Goal: Task Accomplishment & Management: Use online tool/utility

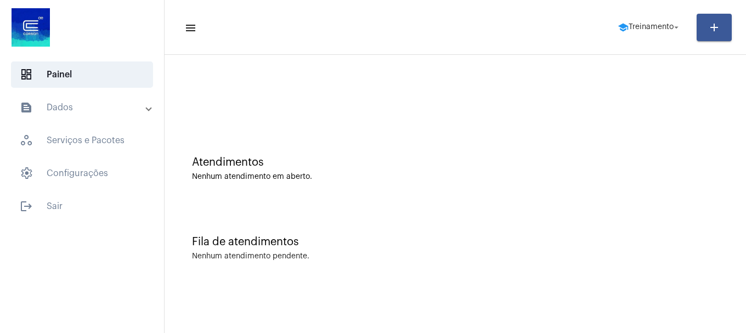
click at [654, 22] on span "school Treinamento arrow_drop_down" at bounding box center [649, 27] width 64 height 20
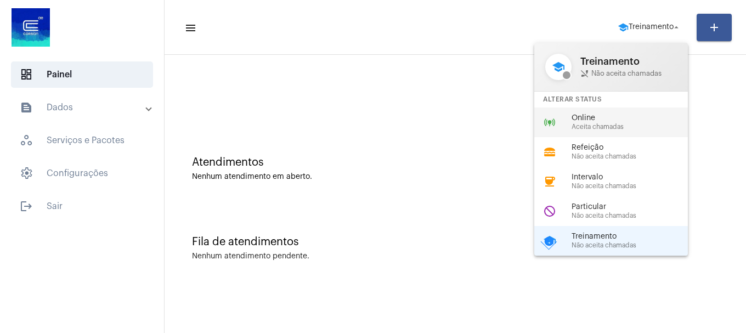
click at [616, 124] on span "Aceita chamadas" at bounding box center [633, 126] width 125 height 7
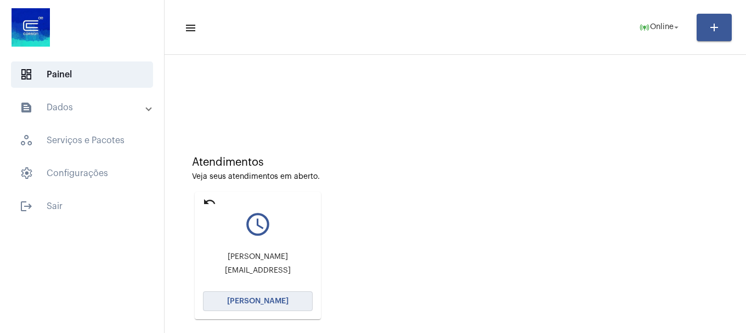
click at [284, 293] on button "[PERSON_NAME]" at bounding box center [258, 301] width 110 height 20
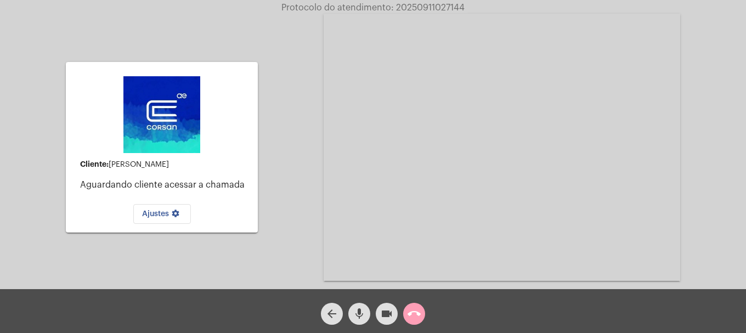
click at [421, 315] on button "call_end" at bounding box center [414, 314] width 22 height 22
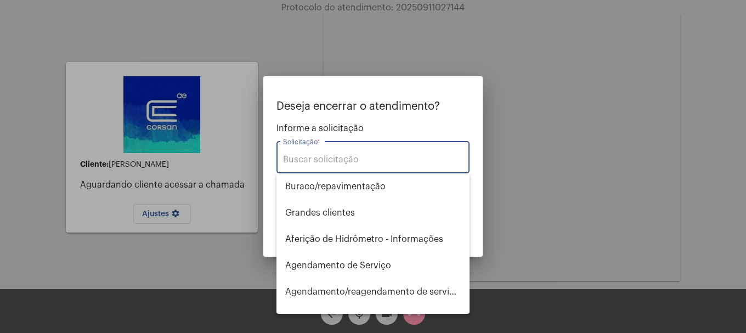
click at [396, 161] on input "Solicitação *" at bounding box center [373, 160] width 180 height 10
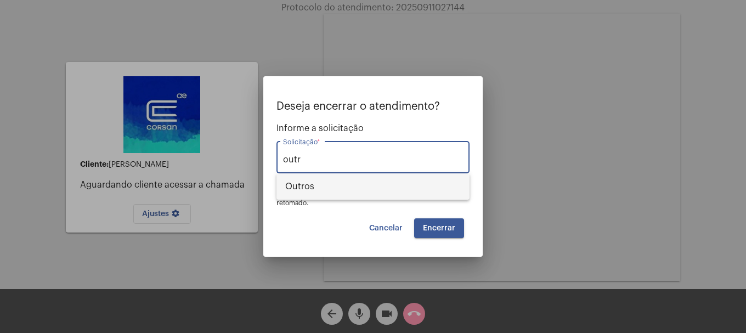
click at [383, 184] on span "Outros" at bounding box center [372, 186] width 175 height 26
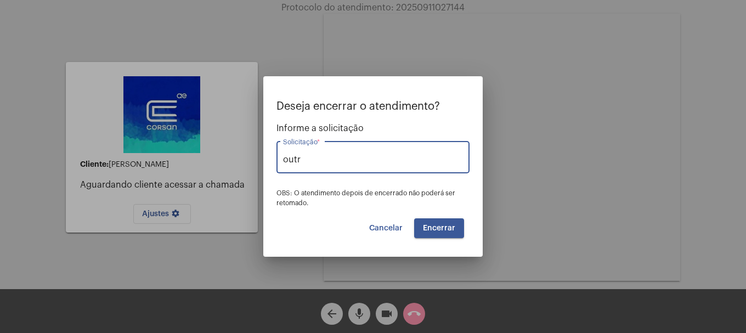
type input "Outros"
click at [441, 235] on button "Encerrar" at bounding box center [439, 228] width 50 height 20
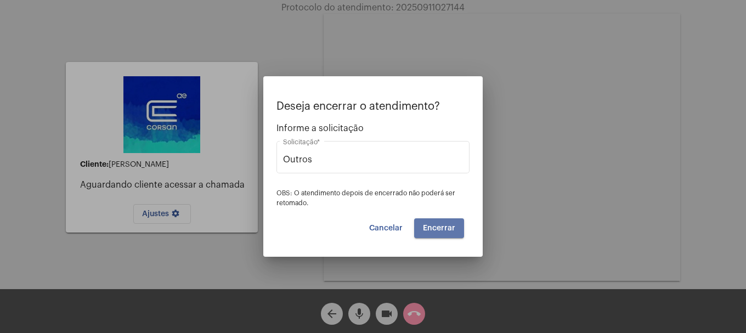
click at [441, 235] on button "Encerrar" at bounding box center [439, 228] width 50 height 20
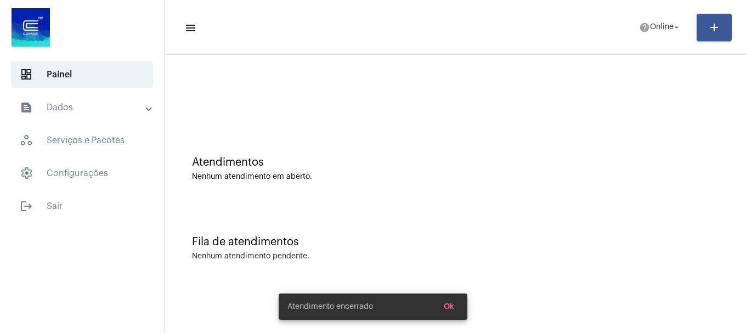
click at [95, 116] on mat-expansion-panel-header "text_snippet_outlined Dados" at bounding box center [85, 107] width 157 height 26
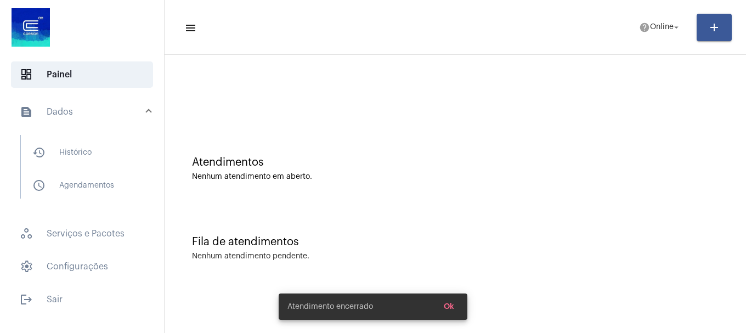
drag, startPoint x: 84, startPoint y: 150, endPoint x: 82, endPoint y: 122, distance: 28.6
click at [83, 150] on span "history_outlined Histórico" at bounding box center [82, 152] width 116 height 26
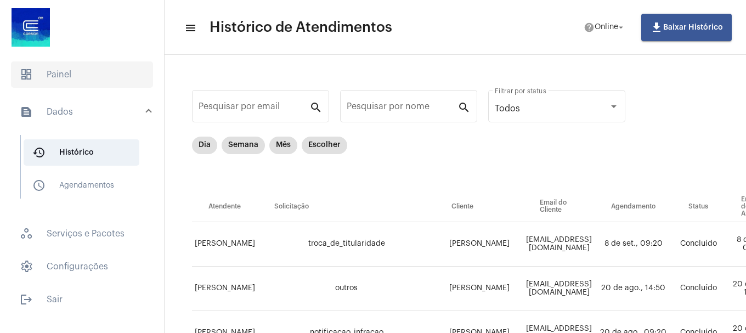
click at [83, 73] on span "dashboard Painel" at bounding box center [82, 74] width 142 height 26
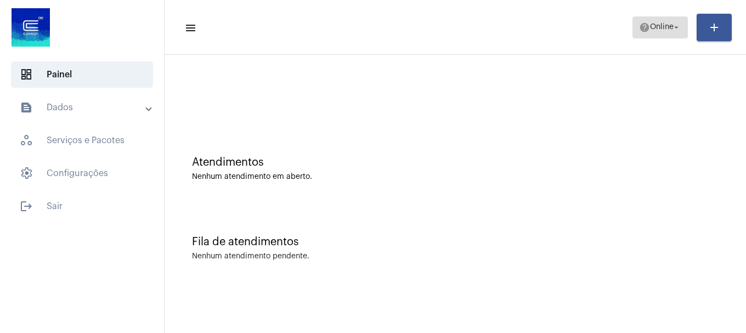
click at [654, 16] on button "help Online arrow_drop_down" at bounding box center [659, 27] width 55 height 22
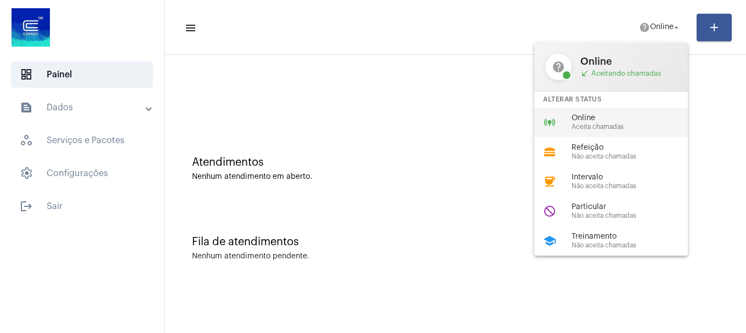
click at [635, 126] on span "Aceita chamadas" at bounding box center [633, 126] width 125 height 7
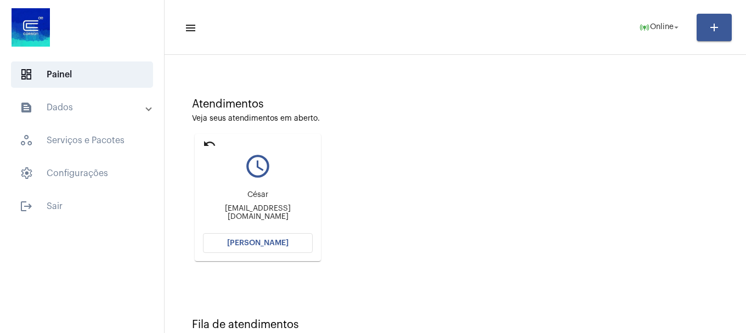
scroll to position [96, 0]
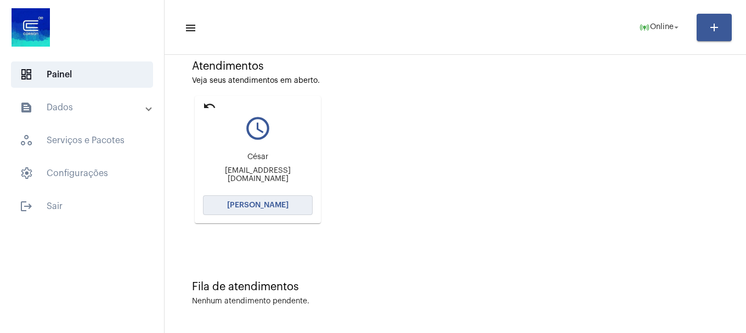
click at [262, 203] on span "[PERSON_NAME]" at bounding box center [257, 205] width 61 height 8
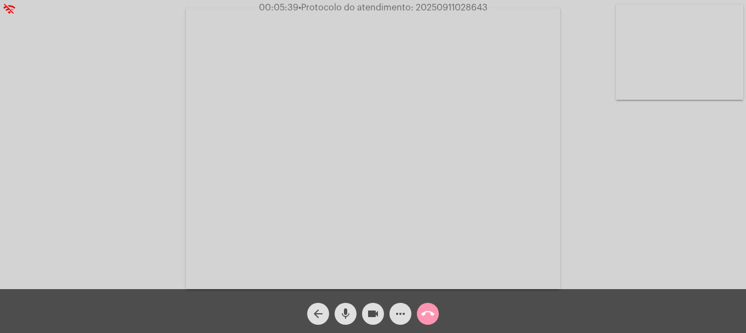
click at [371, 317] on mat-icon "videocam" at bounding box center [372, 313] width 13 height 13
click at [350, 318] on mat-icon "mic" at bounding box center [345, 313] width 13 height 13
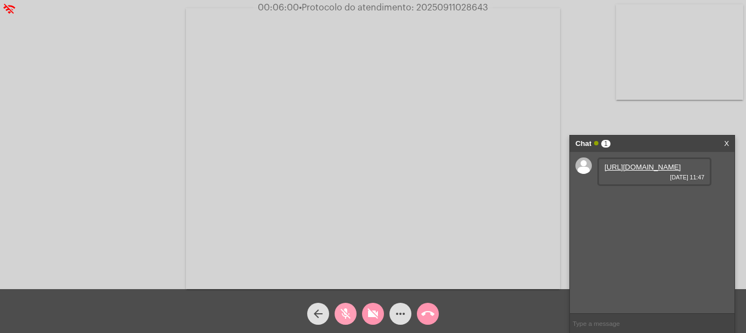
click at [350, 319] on mat-icon "mic_off" at bounding box center [345, 313] width 13 height 13
click at [365, 319] on button "videocam_off" at bounding box center [373, 314] width 22 height 22
click at [648, 171] on link "https://neft-transfer-bucket.s3.amazonaws.com/temp-31073f33-44c1-d341-ea17-d85c…" at bounding box center [642, 167] width 76 height 8
click at [424, 10] on span "• Protocolo do atendimento: 20250911028643" at bounding box center [391, 7] width 189 height 9
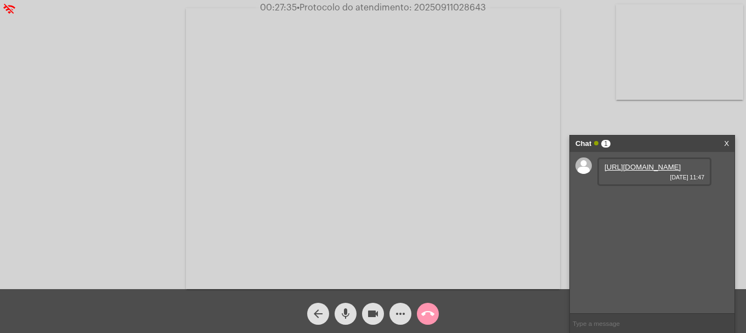
copy span "20250911028643"
click at [668, 314] on input "text" at bounding box center [652, 323] width 164 height 19
paste input "20250911028643"
type input "20250911028643"
click at [431, 316] on mat-icon "call_end" at bounding box center [427, 313] width 13 height 13
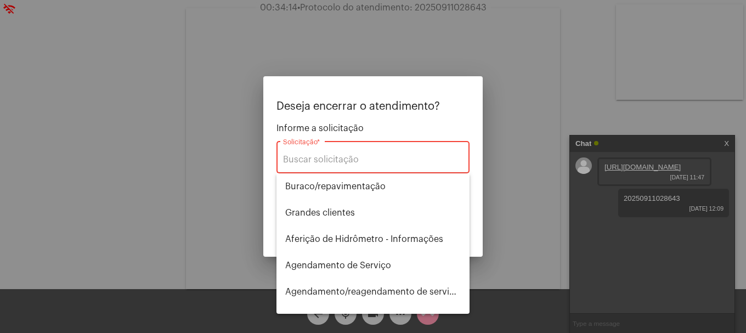
click at [374, 165] on div "Solicitação *" at bounding box center [373, 156] width 180 height 35
click at [382, 161] on input "Solicitação *" at bounding box center [373, 160] width 180 height 10
type input "i"
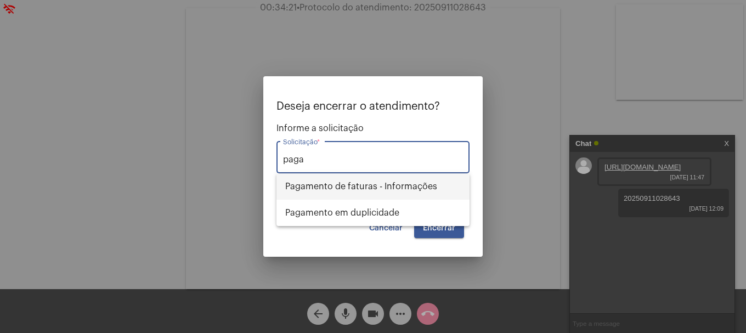
click at [388, 188] on span "Pagamento de faturas - Informações" at bounding box center [372, 186] width 175 height 26
type input "Pagamento de faturas - Informações"
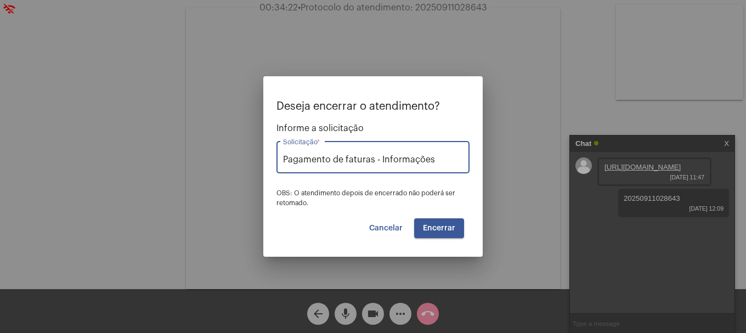
click at [445, 231] on span "Encerrar" at bounding box center [439, 228] width 32 height 8
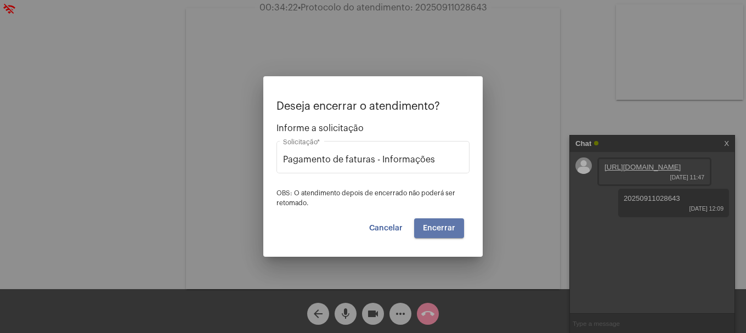
click at [445, 231] on span "Encerrar" at bounding box center [439, 228] width 32 height 8
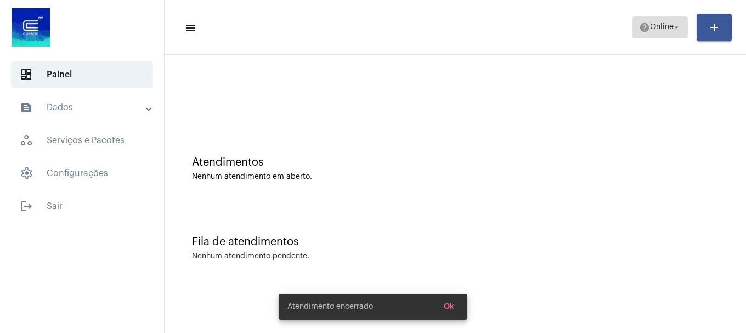
click at [666, 22] on span "help Online arrow_drop_down" at bounding box center [660, 27] width 42 height 20
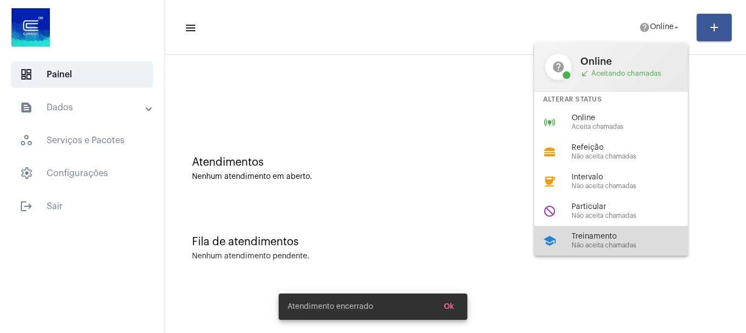
click at [605, 233] on span "Treinamento" at bounding box center [633, 236] width 125 height 8
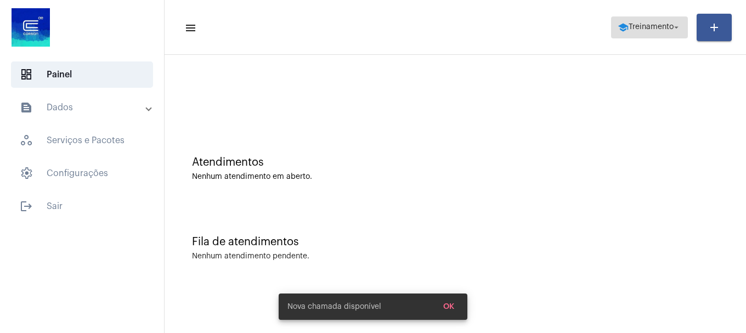
click at [642, 35] on span "school Treinamento arrow_drop_down" at bounding box center [649, 27] width 64 height 20
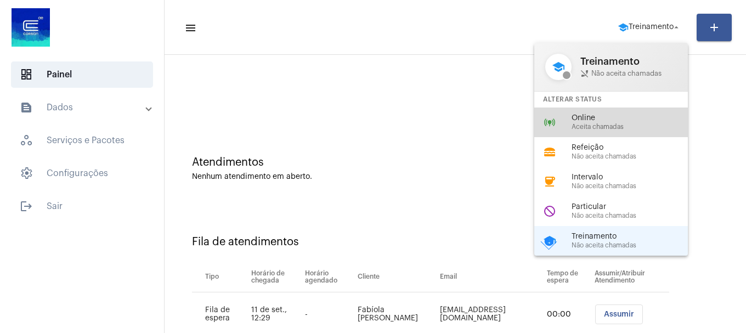
click at [604, 126] on span "Aceita chamadas" at bounding box center [633, 126] width 125 height 7
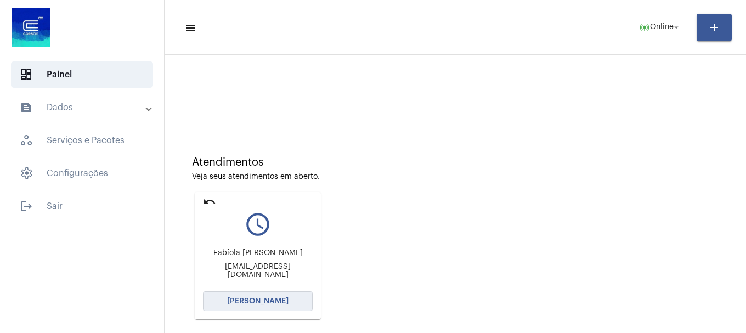
click at [256, 309] on button "[PERSON_NAME]" at bounding box center [258, 301] width 110 height 20
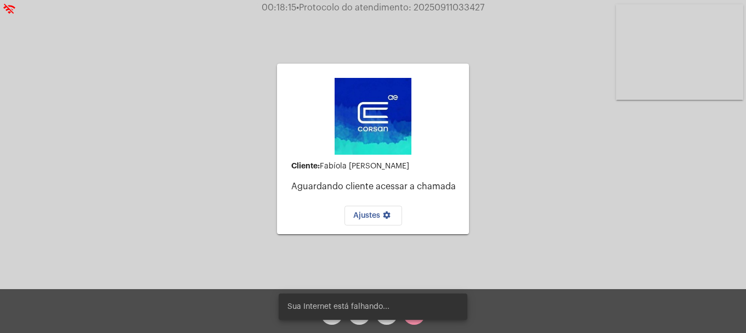
click at [200, 302] on div "arrow_back mic videocam call_end" at bounding box center [373, 311] width 746 height 44
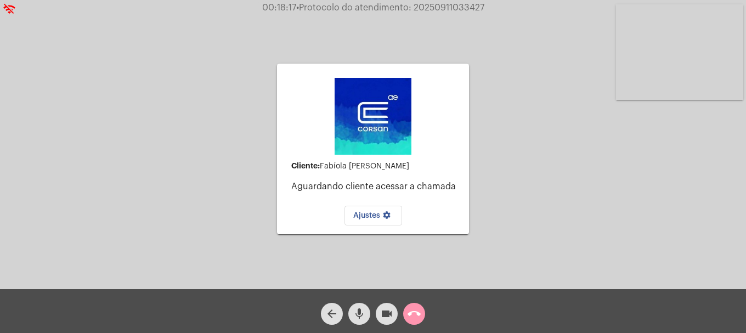
click at [360, 314] on mat-icon "mic" at bounding box center [359, 313] width 13 height 13
click at [360, 314] on mat-icon "mic_off" at bounding box center [359, 313] width 13 height 13
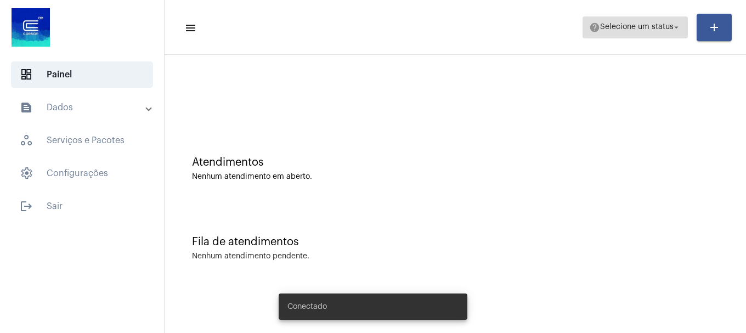
click at [626, 36] on span "help Selecione um status arrow_drop_down" at bounding box center [635, 27] width 92 height 20
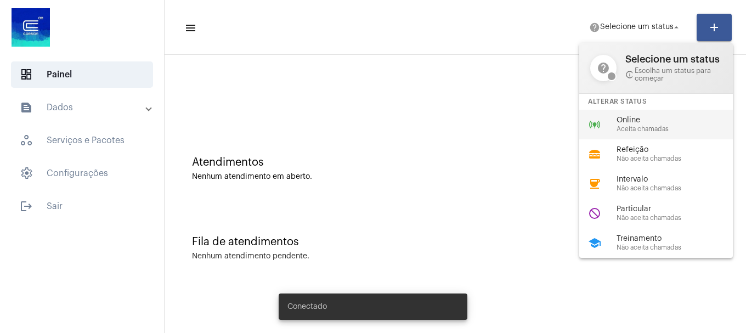
click at [685, 127] on span "Aceita chamadas" at bounding box center [678, 129] width 125 height 7
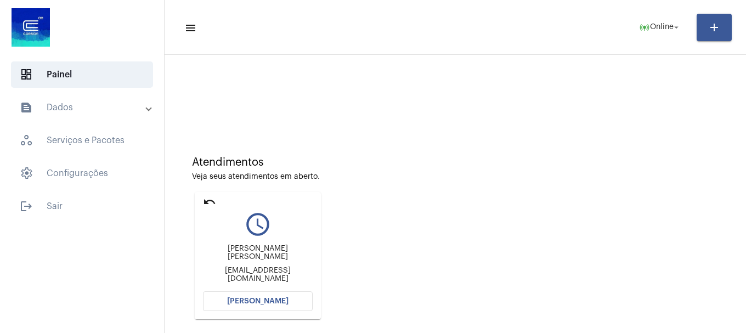
scroll to position [96, 0]
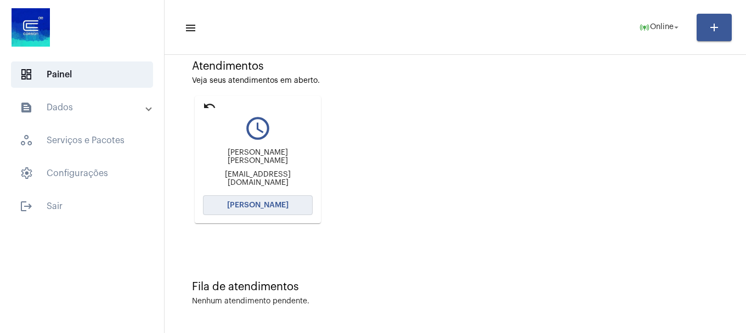
click at [250, 205] on span "[PERSON_NAME]" at bounding box center [257, 205] width 61 height 8
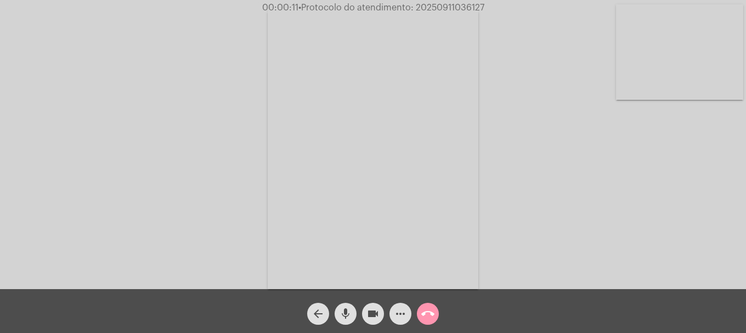
click at [714, 98] on video at bounding box center [679, 51] width 127 height 95
click at [156, 188] on video at bounding box center [145, 147] width 127 height 169
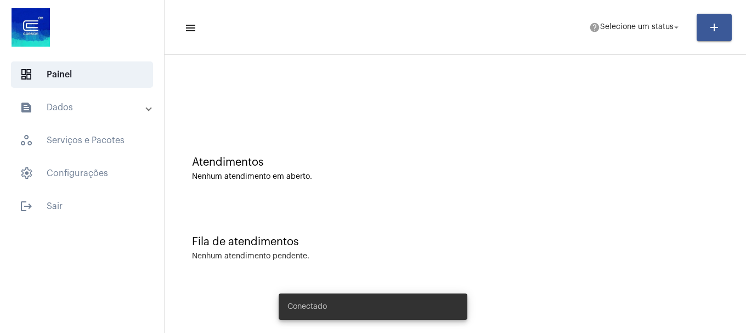
click at [626, 15] on mat-toolbar-row "menu help Selecione um status arrow_drop_down add" at bounding box center [454, 27] width 581 height 35
click at [626, 29] on span "Selecione um status" at bounding box center [636, 28] width 73 height 8
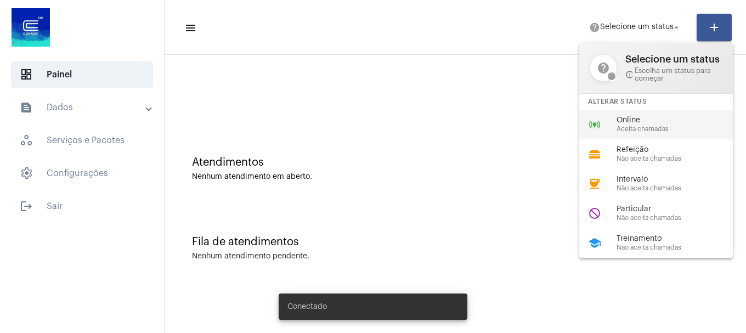
click at [631, 110] on div "online_prediction Online Aceita chamadas" at bounding box center [664, 125] width 171 height 30
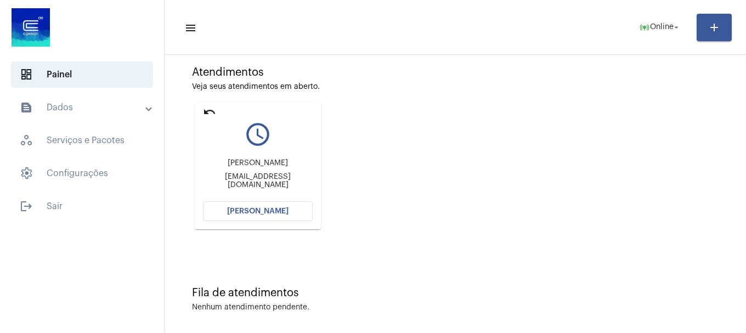
scroll to position [96, 0]
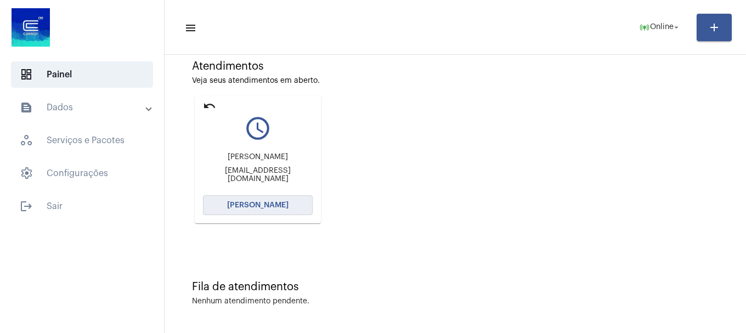
click at [260, 204] on span "[PERSON_NAME]" at bounding box center [257, 205] width 61 height 8
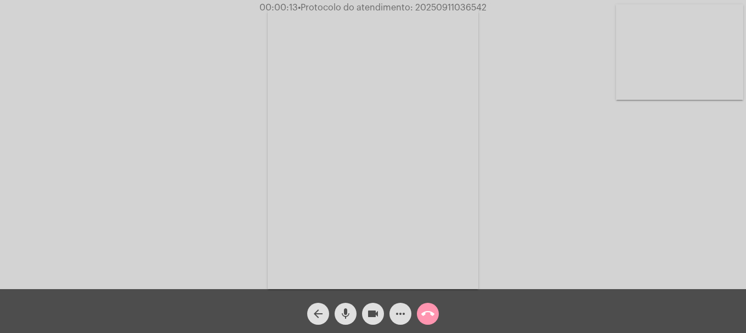
click at [690, 46] on video at bounding box center [679, 51] width 127 height 95
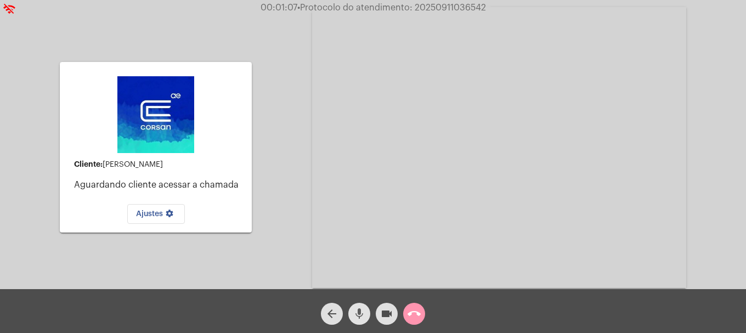
click at [359, 308] on mat-icon "mic" at bounding box center [359, 313] width 13 height 13
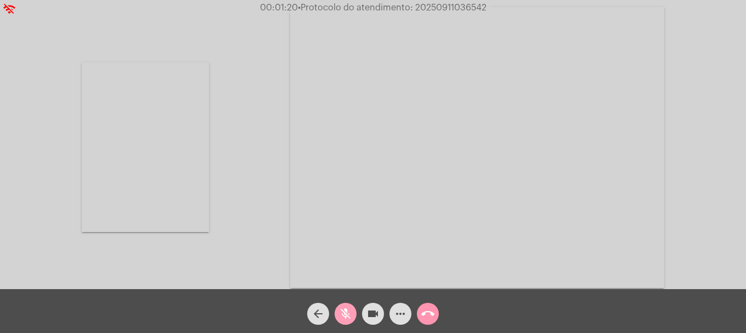
click at [345, 317] on mat-icon "mic_off" at bounding box center [345, 313] width 13 height 13
click at [408, 316] on button "more_horiz" at bounding box center [400, 314] width 22 height 22
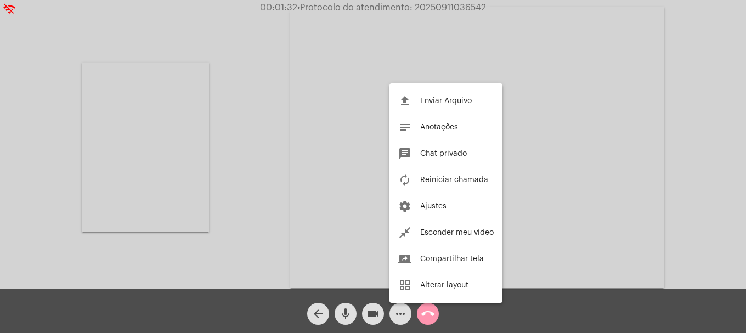
click at [336, 316] on div at bounding box center [373, 166] width 746 height 333
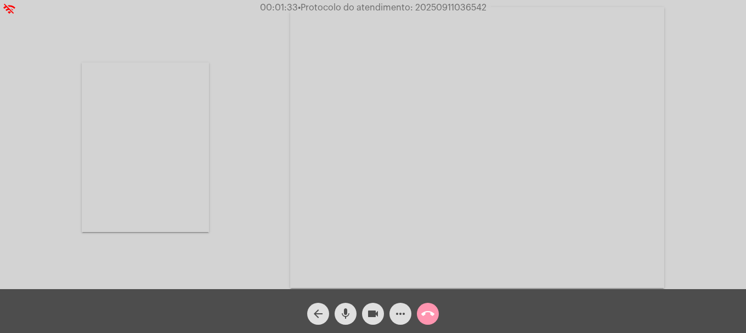
click at [343, 314] on mat-icon "mic" at bounding box center [345, 313] width 13 height 13
click at [367, 313] on mat-icon "videocam" at bounding box center [372, 313] width 13 height 13
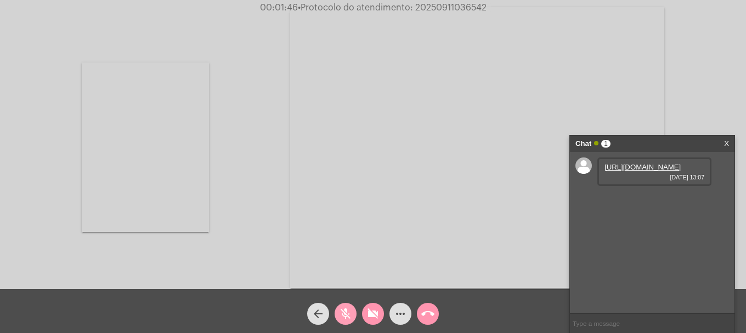
click at [351, 314] on mat-icon "mic_off" at bounding box center [345, 313] width 13 height 13
click at [363, 315] on button "videocam_off" at bounding box center [373, 314] width 22 height 22
click at [638, 171] on link "[URL][DOMAIN_NAME]" at bounding box center [642, 167] width 76 height 8
click at [348, 321] on span "mic" at bounding box center [345, 314] width 13 height 22
click at [370, 312] on mat-icon "videocam" at bounding box center [372, 313] width 13 height 13
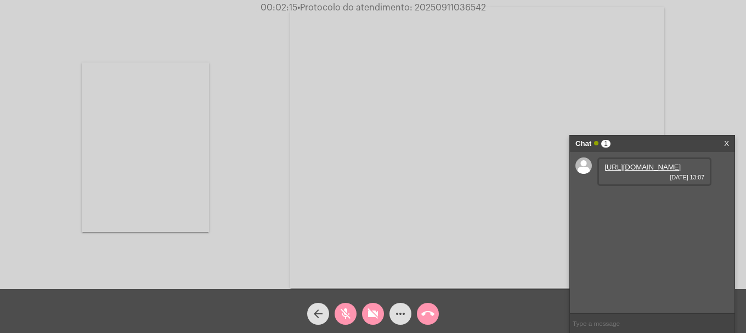
click at [370, 312] on mat-icon "videocam_off" at bounding box center [372, 313] width 13 height 13
click at [653, 202] on link "[URL][DOMAIN_NAME]" at bounding box center [642, 198] width 76 height 8
click at [357, 303] on div "mic_off" at bounding box center [345, 310] width 27 height 27
click at [355, 307] on div "mic" at bounding box center [345, 310] width 27 height 27
click at [355, 307] on div "mic_off" at bounding box center [345, 310] width 27 height 27
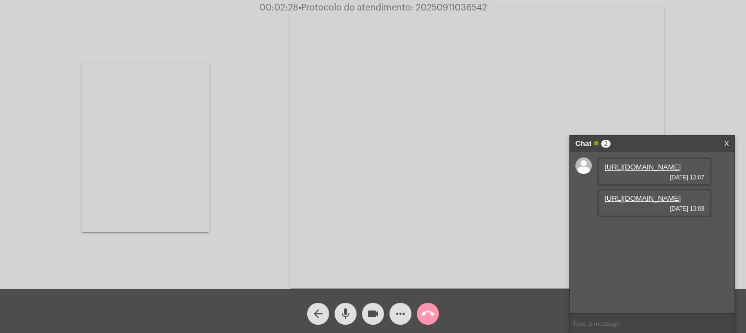
click at [351, 311] on mat-icon "mic" at bounding box center [345, 313] width 13 height 13
click at [370, 324] on span "videocam" at bounding box center [372, 314] width 13 height 22
click at [369, 317] on mat-icon "videocam_off" at bounding box center [372, 313] width 13 height 13
click at [337, 315] on button "mic_off" at bounding box center [345, 314] width 22 height 22
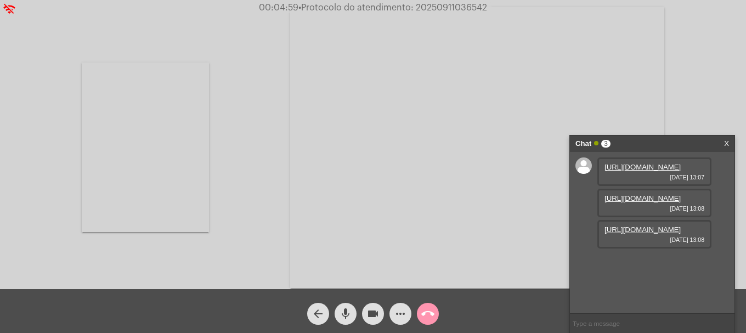
drag, startPoint x: 653, startPoint y: 281, endPoint x: 652, endPoint y: 261, distance: 19.7
click at [653, 234] on link "[URL][DOMAIN_NAME]" at bounding box center [642, 229] width 76 height 8
click at [166, 195] on video at bounding box center [145, 147] width 127 height 169
click at [401, 311] on mat-icon "more_horiz" at bounding box center [400, 313] width 13 height 13
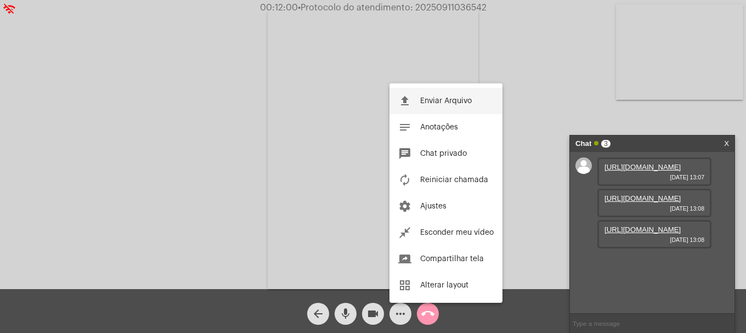
click at [421, 89] on button "file_upload Enviar Arquivo" at bounding box center [445, 101] width 113 height 26
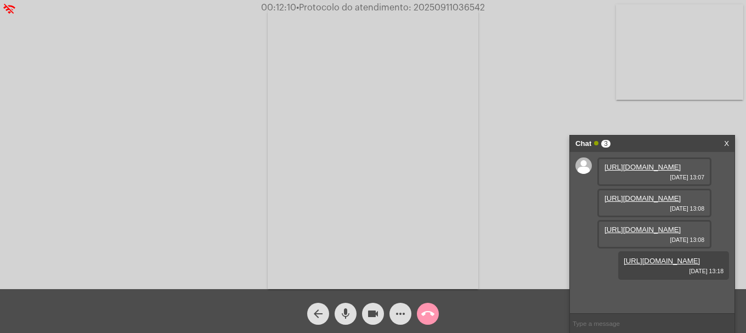
scroll to position [65, 0]
click at [448, 9] on span "• Protocolo do atendimento: 20250911036542" at bounding box center [391, 7] width 189 height 9
copy span "20250911036542"
click at [667, 314] on input "text" at bounding box center [652, 323] width 164 height 19
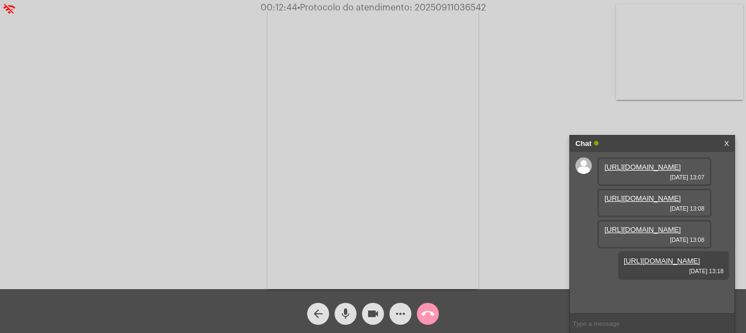
paste input "20250911036542"
type input "20250911036542"
click at [429, 313] on mat-icon "call_end" at bounding box center [427, 313] width 13 height 13
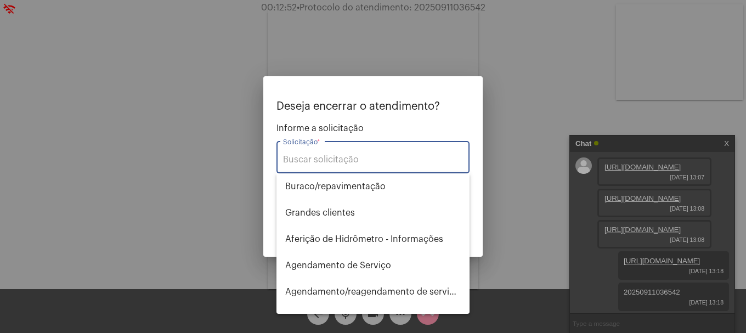
click at [371, 159] on input "Solicitação *" at bounding box center [373, 160] width 180 height 10
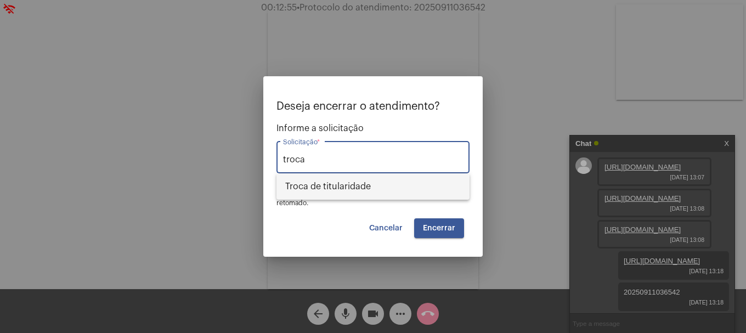
click at [368, 188] on span "Troca de titularidade" at bounding box center [372, 186] width 175 height 26
type input "Troca de titularidade"
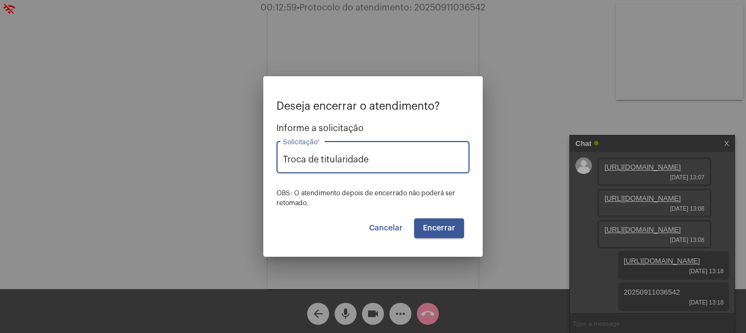
click at [438, 228] on span "Encerrar" at bounding box center [439, 228] width 32 height 8
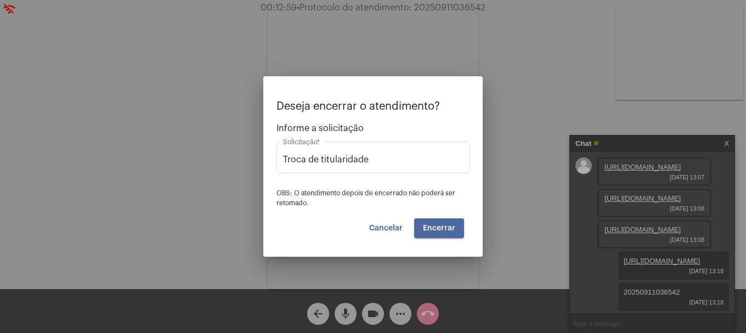
click at [438, 228] on span "Encerrar" at bounding box center [439, 228] width 32 height 8
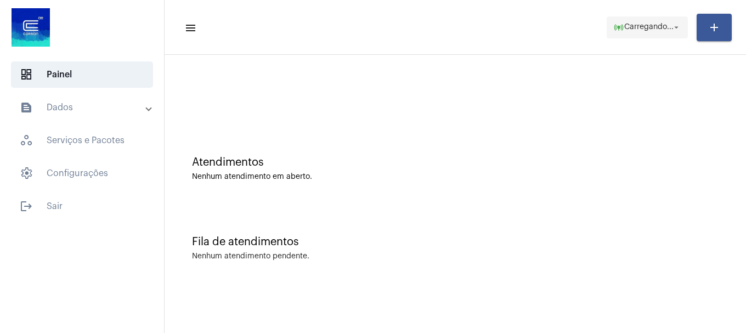
click at [659, 31] on span "Carregando..." at bounding box center [648, 28] width 49 height 8
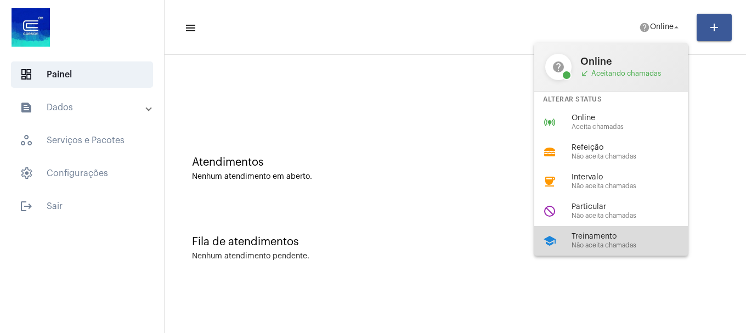
click at [592, 234] on span "Treinamento" at bounding box center [633, 236] width 125 height 8
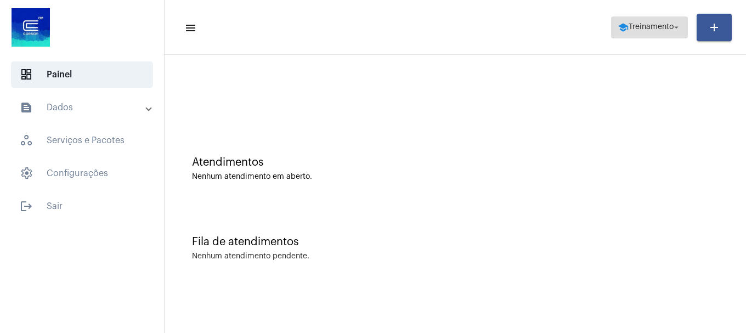
click at [638, 37] on button "school Treinamento arrow_drop_down" at bounding box center [649, 27] width 77 height 22
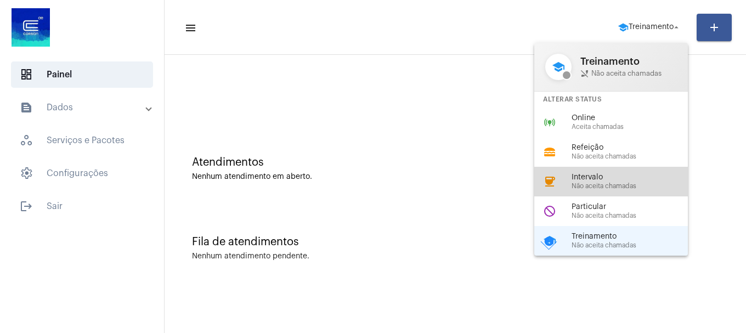
click at [617, 177] on span "Intervalo" at bounding box center [633, 177] width 125 height 8
